Goal: Information Seeking & Learning: Learn about a topic

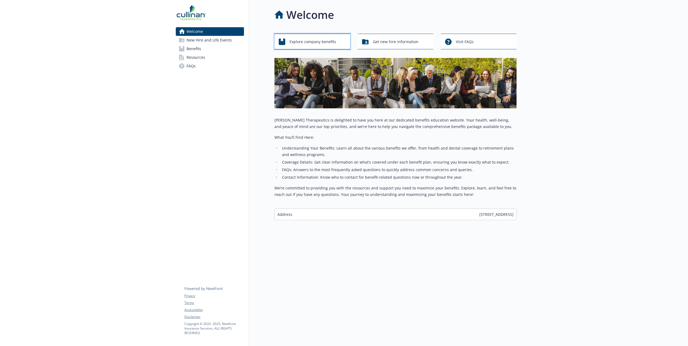
click at [319, 44] on span "Explore company benefits" at bounding box center [312, 42] width 47 height 10
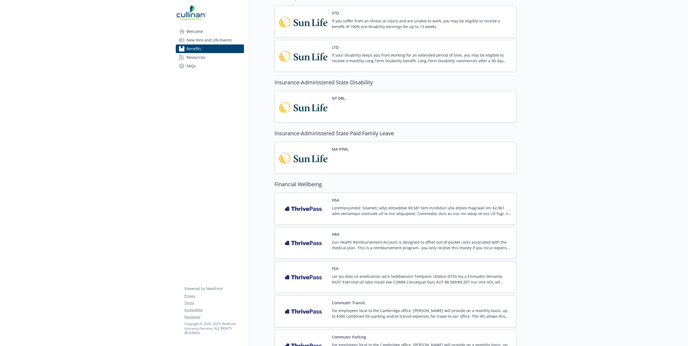
scroll to position [323, 0]
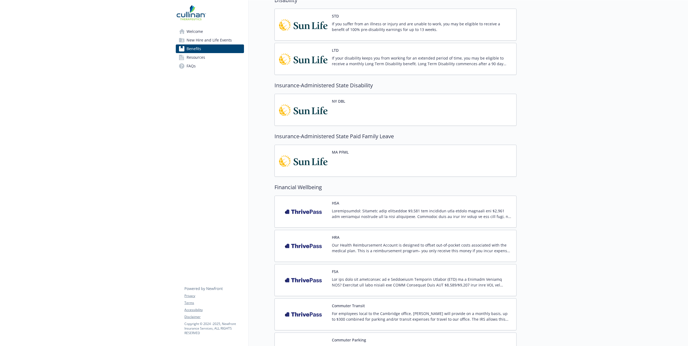
click at [395, 211] on p at bounding box center [422, 213] width 180 height 11
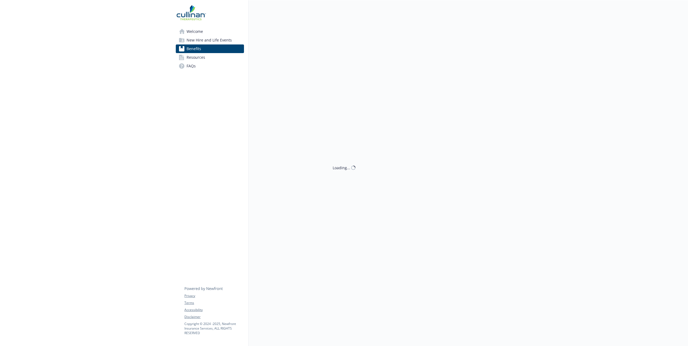
scroll to position [323, 0]
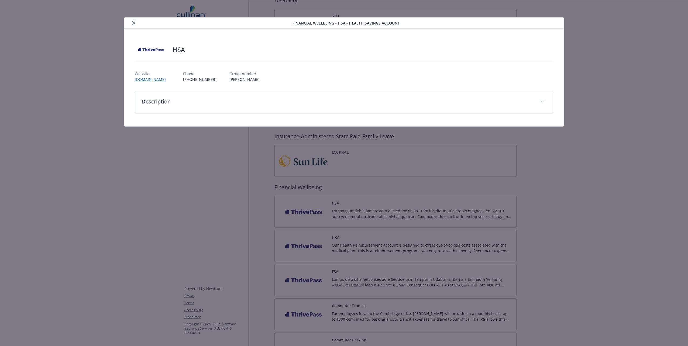
click at [132, 23] on icon "close" at bounding box center [133, 22] width 3 height 3
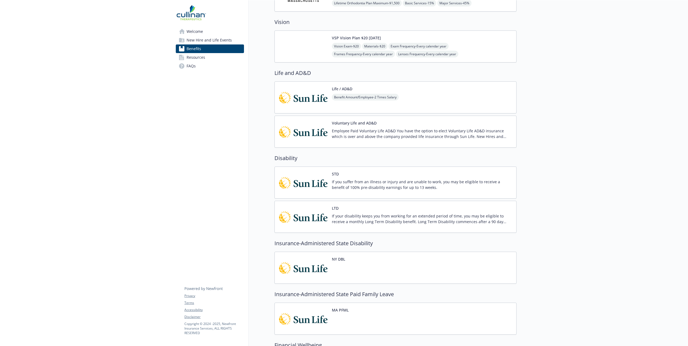
scroll to position [81, 0]
